Goal: Navigation & Orientation: Find specific page/section

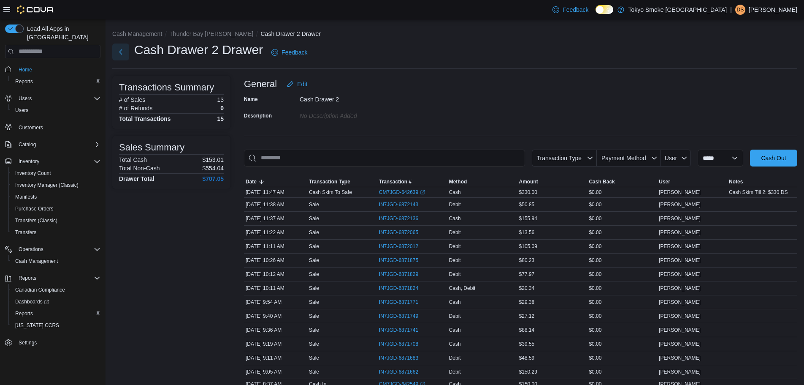
click at [125, 54] on button "Next" at bounding box center [120, 51] width 17 height 17
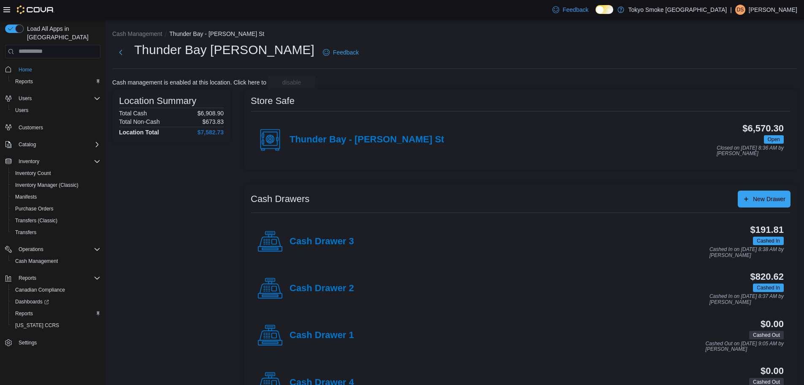
click at [303, 293] on h4 "Cash Drawer 2" at bounding box center [322, 288] width 65 height 11
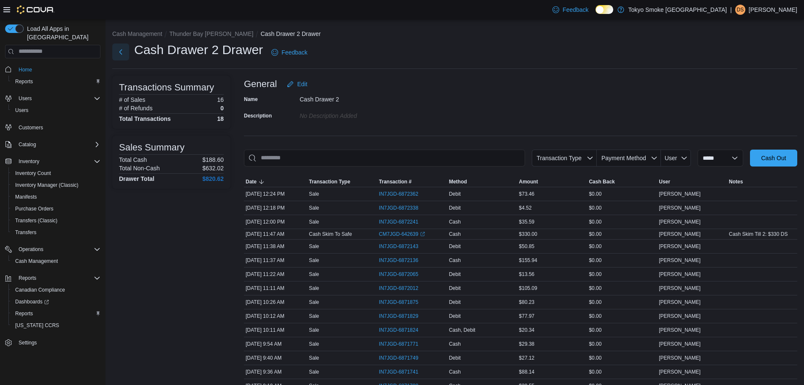
click at [119, 52] on button "Next" at bounding box center [120, 51] width 17 height 17
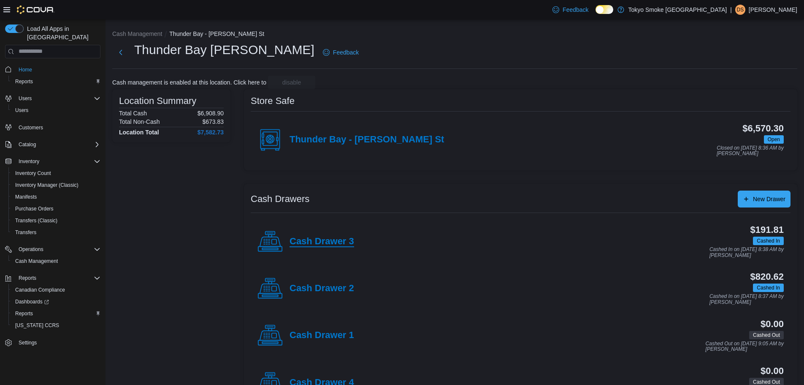
click at [319, 239] on h4 "Cash Drawer 3" at bounding box center [322, 241] width 65 height 11
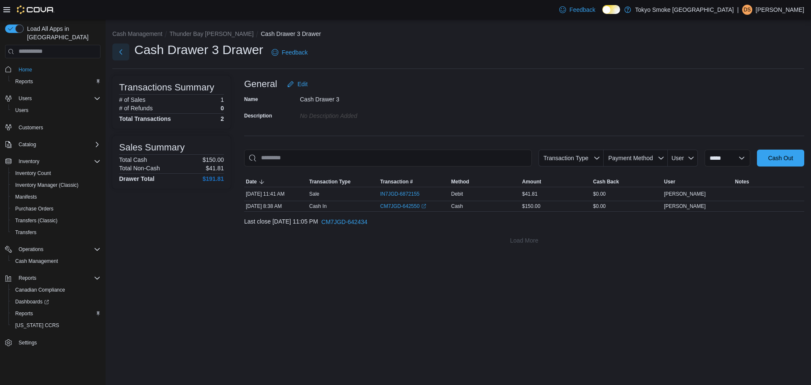
click at [124, 55] on button "Next" at bounding box center [120, 51] width 17 height 17
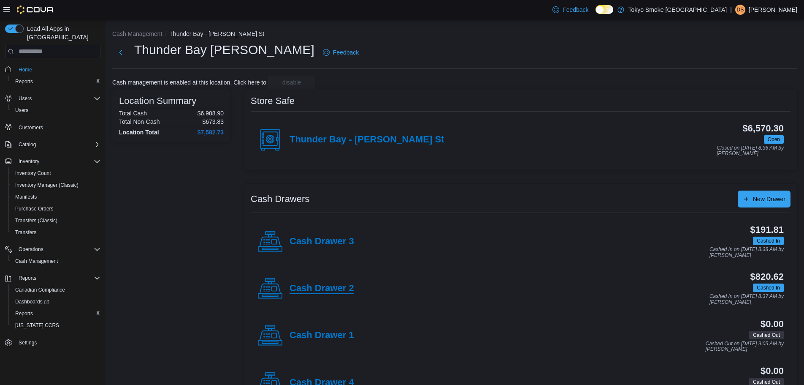
click at [323, 285] on h4 "Cash Drawer 2" at bounding box center [322, 288] width 65 height 11
